Goal: Check status: Check status

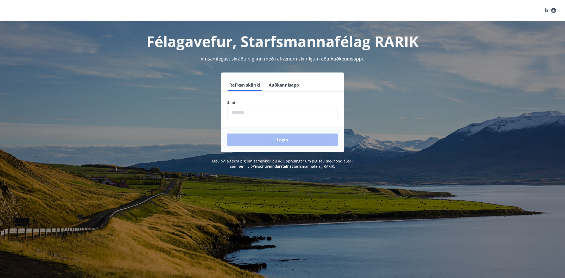
click at [241, 112] on input "phone" at bounding box center [282, 112] width 110 height 13
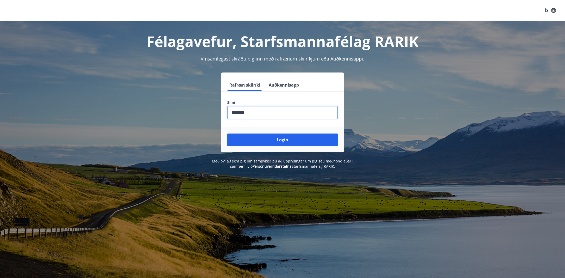
type input "********"
click at [227, 133] on button "Login" at bounding box center [282, 139] width 110 height 13
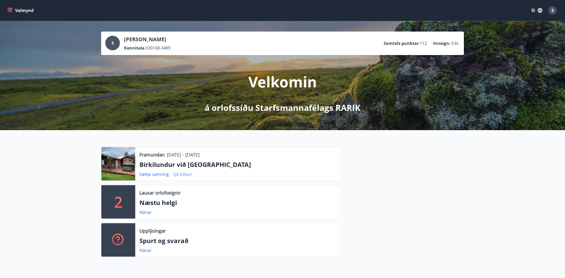
click at [178, 174] on link "Sjá bókun" at bounding box center [182, 174] width 19 height 6
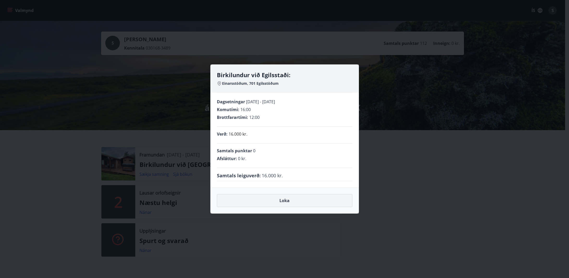
click at [279, 198] on button "Loka" at bounding box center [284, 200] width 135 height 13
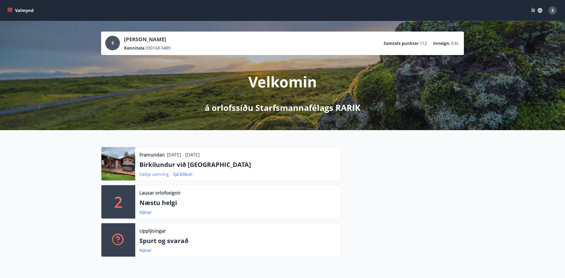
click at [157, 173] on link "Sækja samning" at bounding box center [153, 174] width 29 height 6
